Goal: Information Seeking & Learning: Learn about a topic

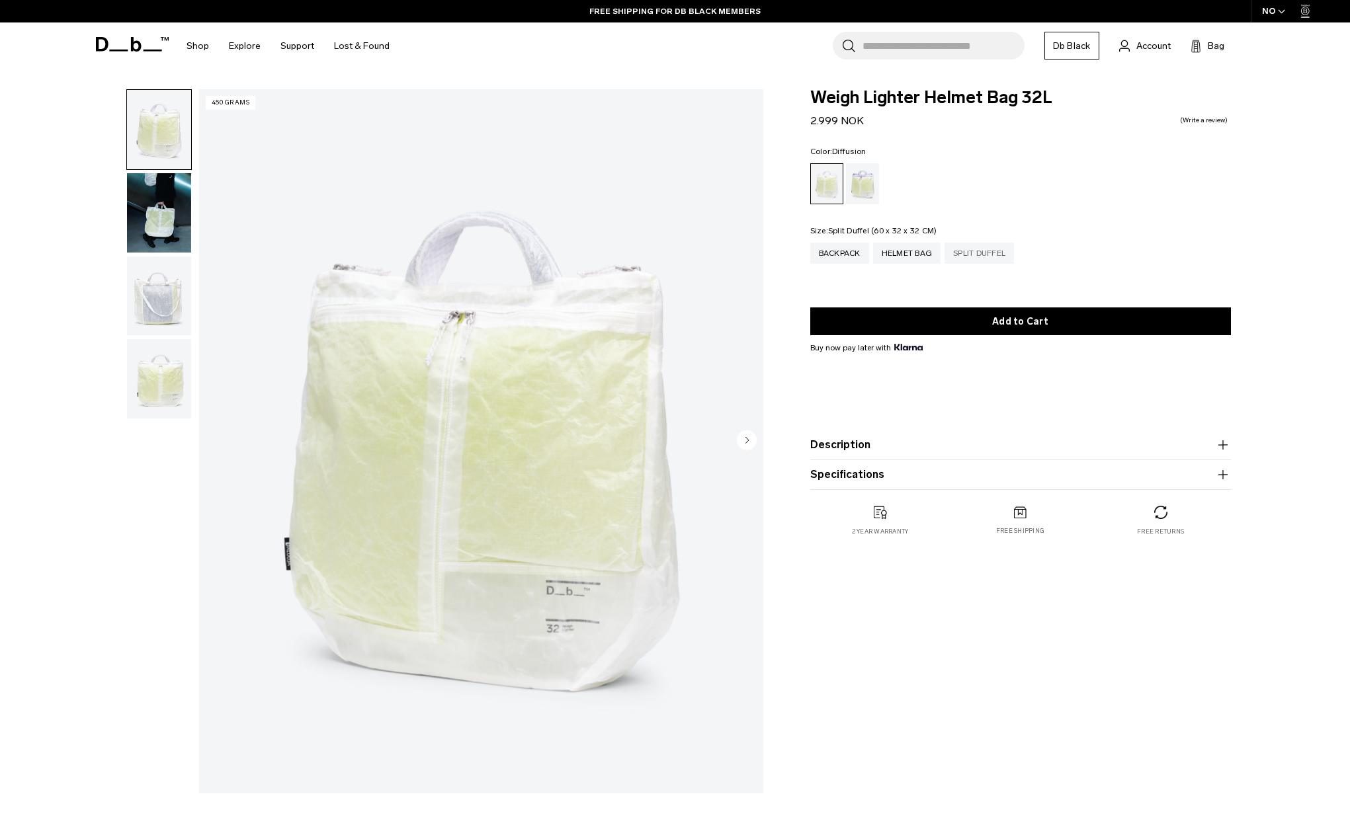
click at [974, 253] on div "Split Duffel" at bounding box center [978, 253] width 69 height 21
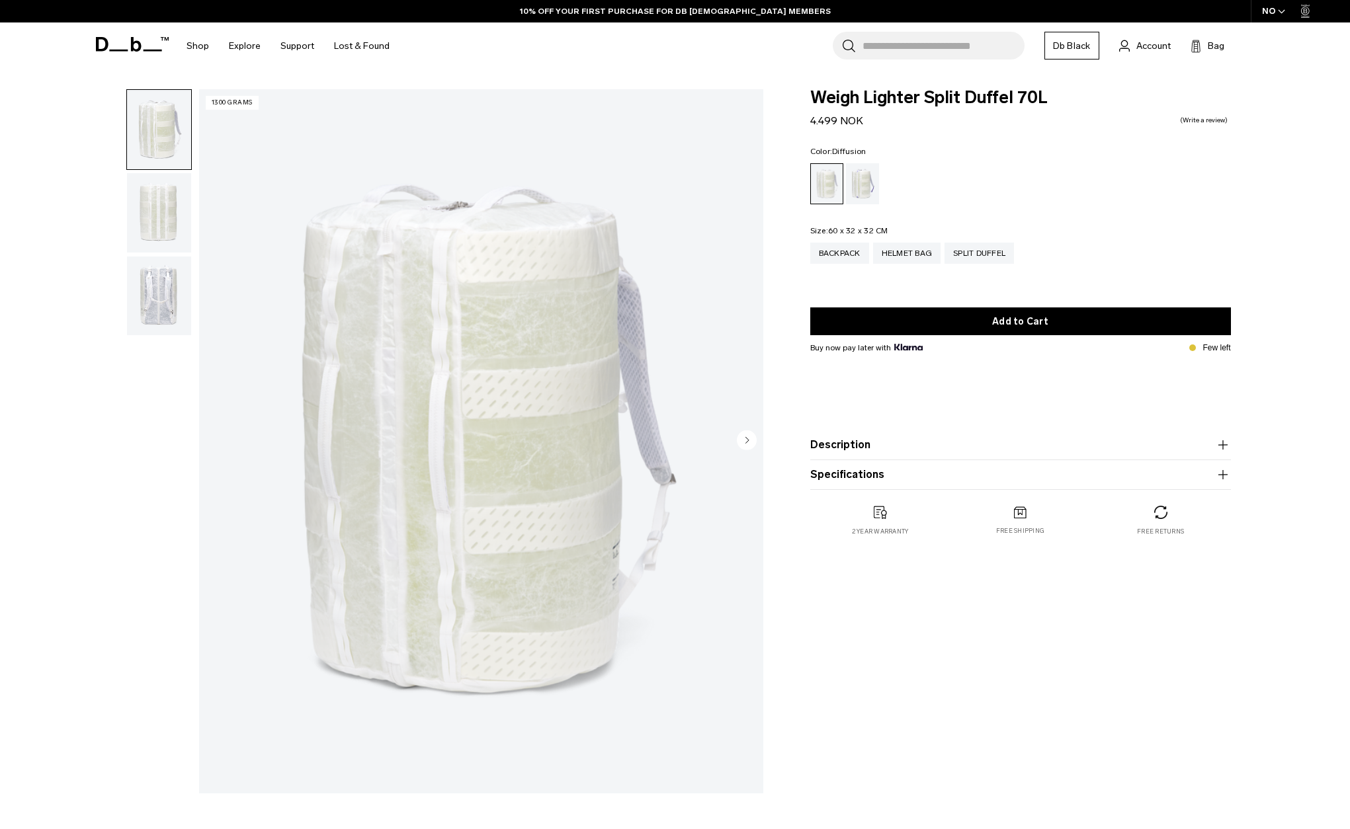
click at [1280, 304] on div "**********" at bounding box center [675, 444] width 1350 height 711
click at [753, 433] on icon "Next slide" at bounding box center [747, 440] width 20 height 20
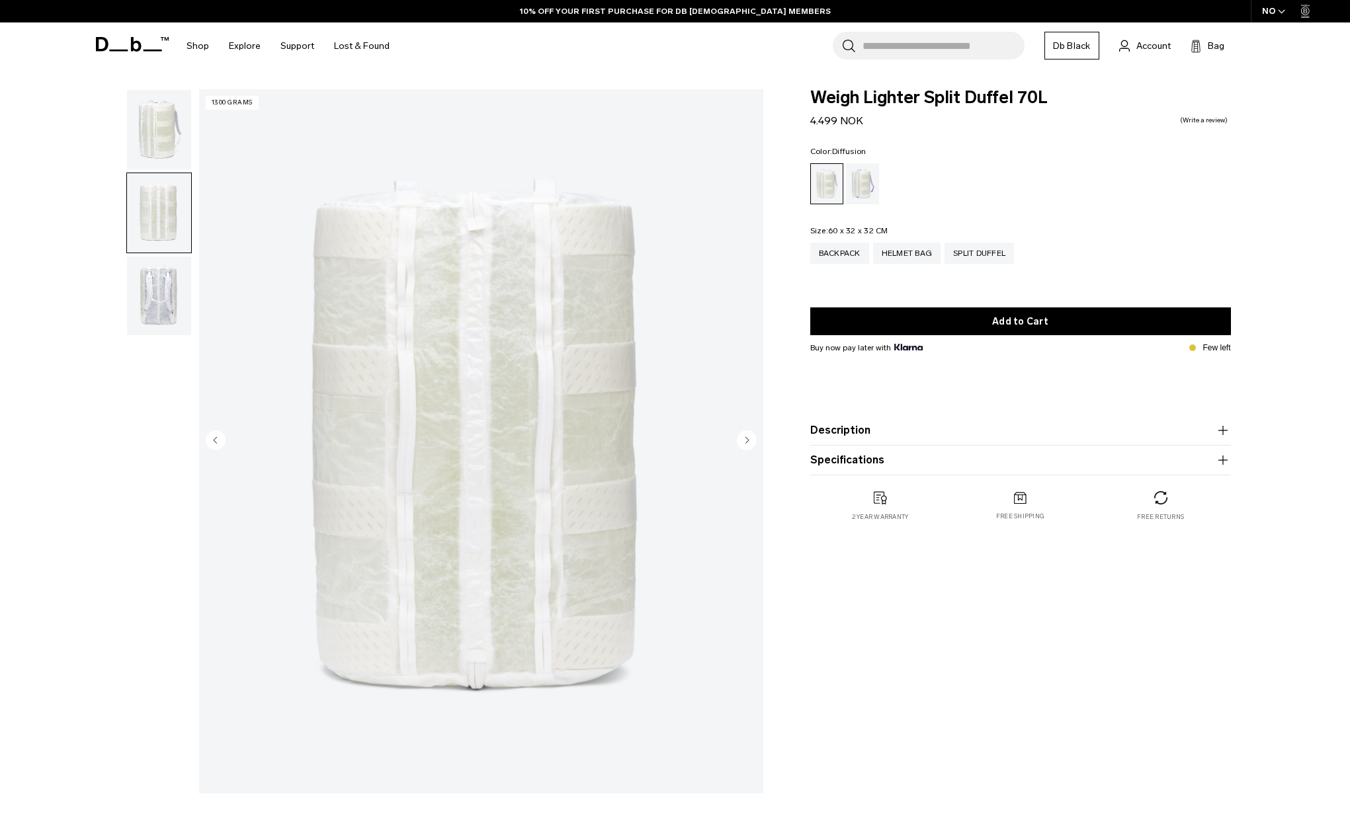
click at [752, 434] on circle "Next slide" at bounding box center [747, 440] width 20 height 20
